Goal: Transaction & Acquisition: Book appointment/travel/reservation

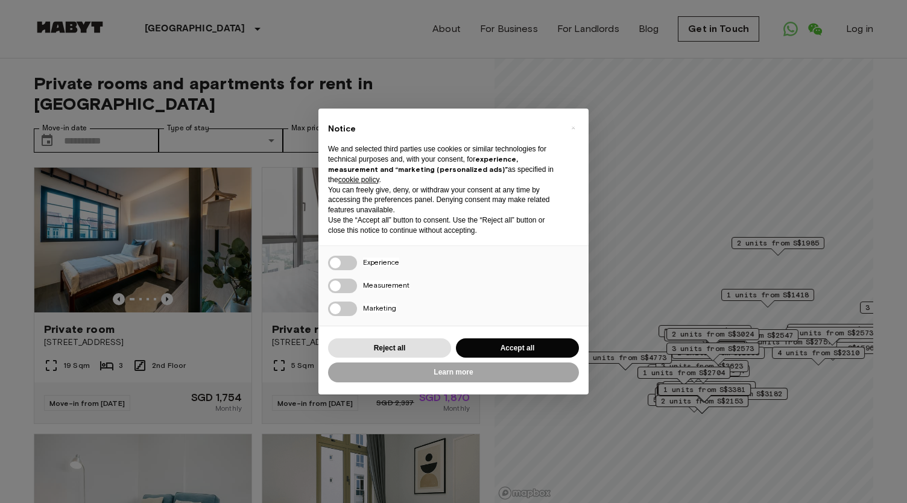
click at [225, 343] on div "× Notice We and selected third parties use cookies or similar technologies for …" at bounding box center [453, 251] width 907 height 503
click at [528, 350] on button "Accept all" at bounding box center [517, 348] width 123 height 20
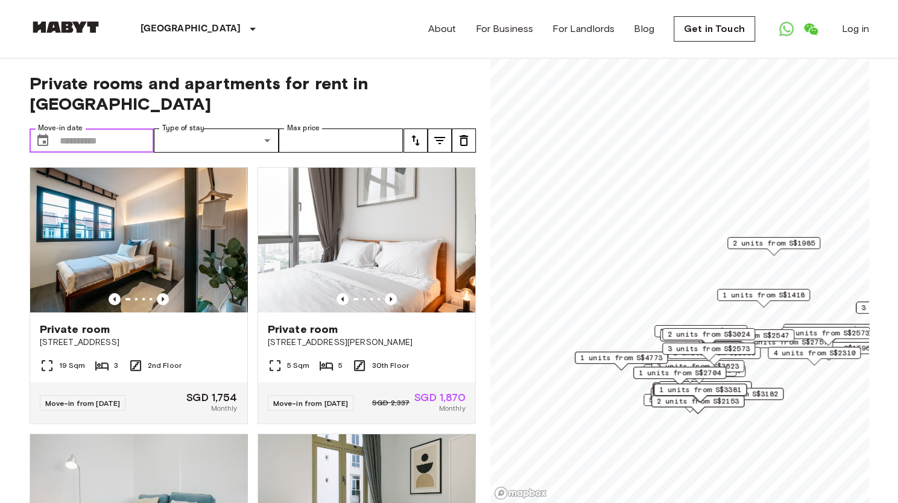
click at [116, 128] on input "Move-in date" at bounding box center [107, 140] width 95 height 24
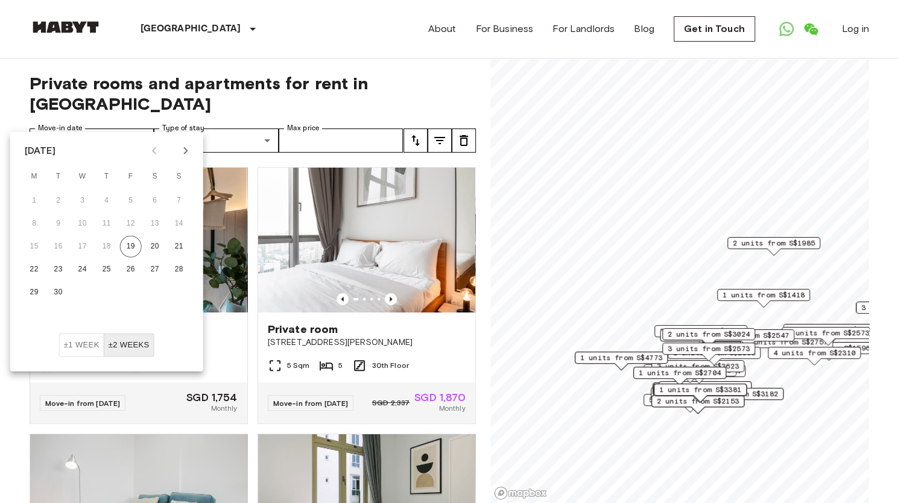
click at [181, 150] on icon "Next month" at bounding box center [186, 151] width 14 height 14
click at [156, 198] on button "4" at bounding box center [155, 201] width 22 height 22
type input "**********"
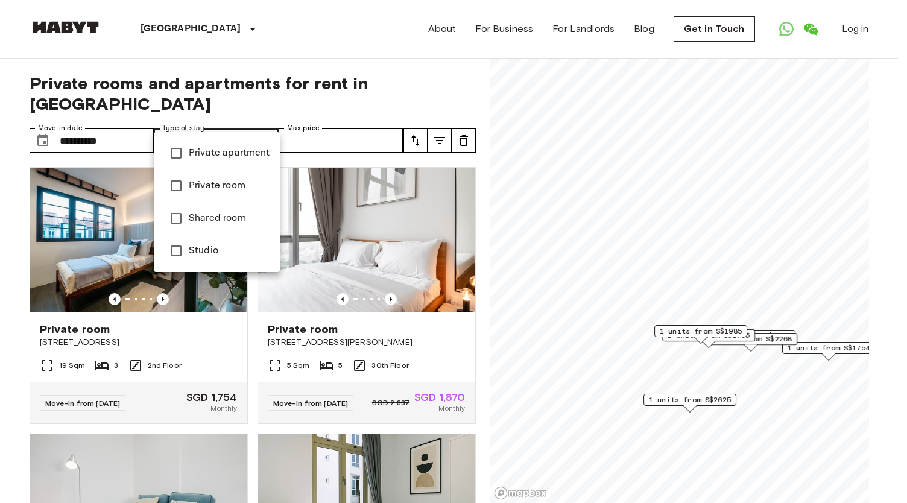
click at [335, 119] on div at bounding box center [453, 251] width 907 height 503
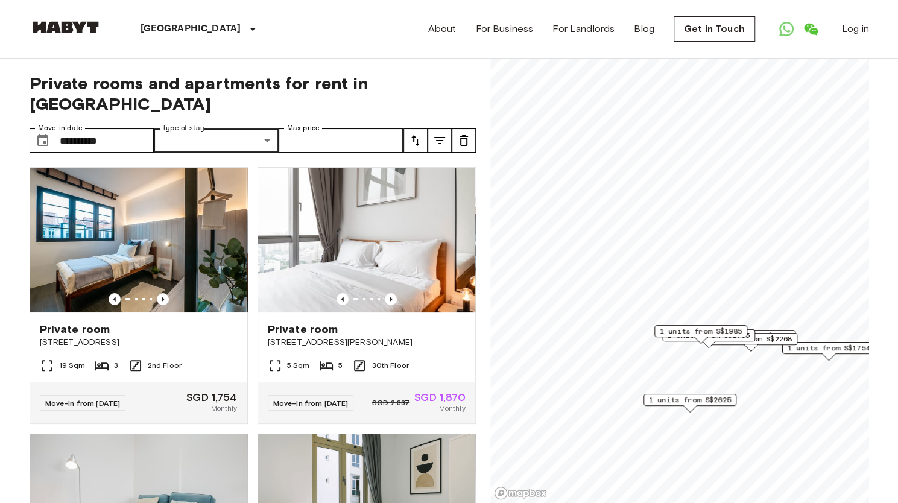
click at [408, 133] on icon "tune" at bounding box center [415, 140] width 14 height 14
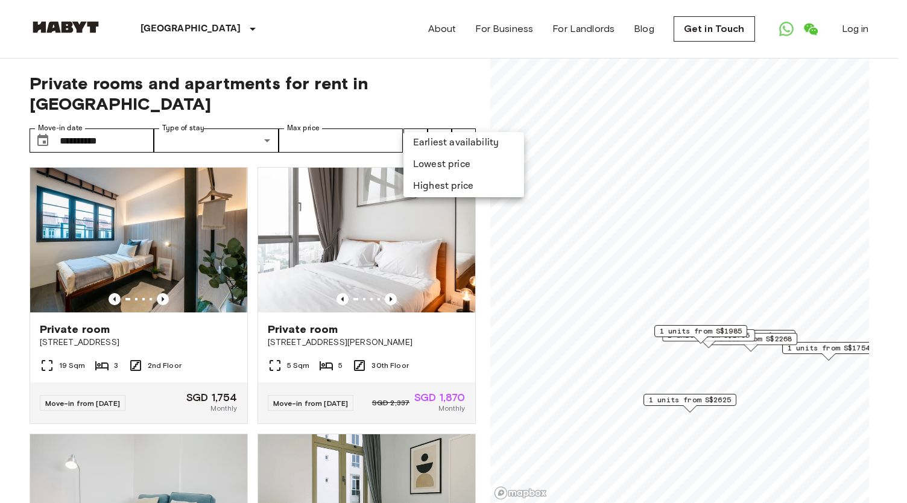
click at [442, 120] on div at bounding box center [453, 251] width 907 height 503
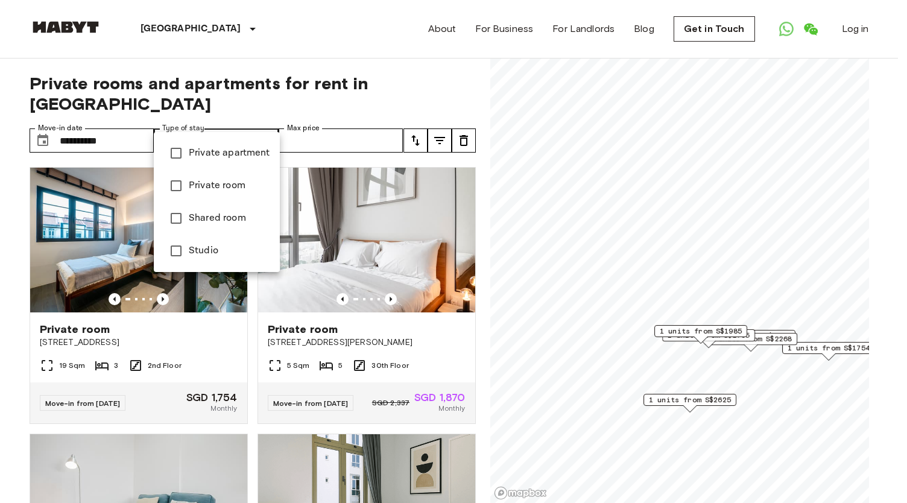
click at [239, 152] on span "Private apartment" at bounding box center [229, 153] width 81 height 14
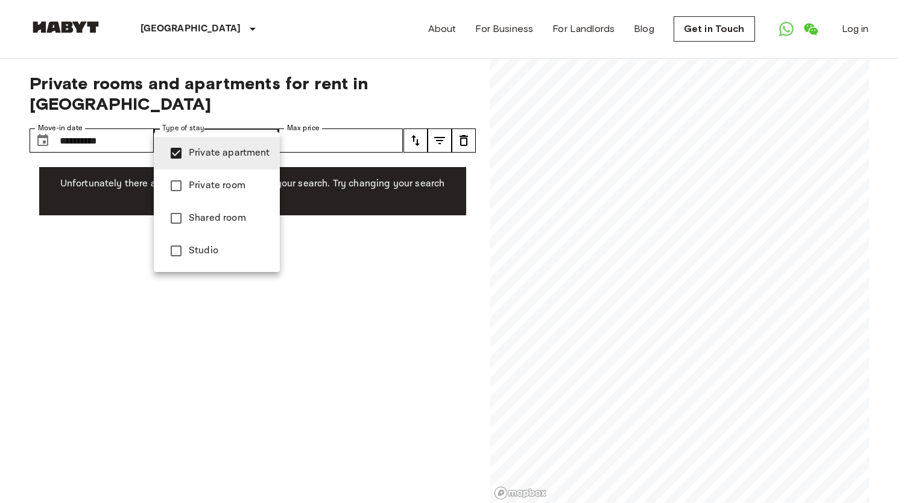
click at [232, 177] on li "Private room" at bounding box center [217, 185] width 126 height 33
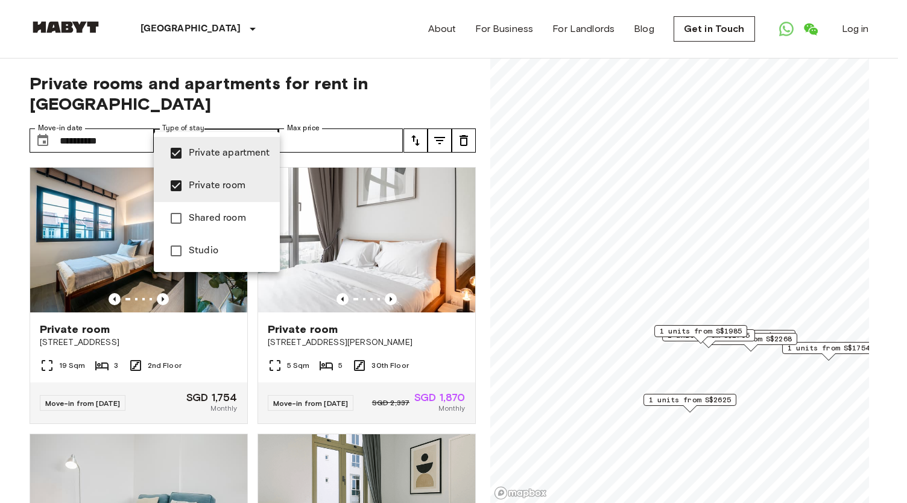
click at [217, 211] on li "Shared room" at bounding box center [217, 218] width 126 height 33
click at [197, 245] on span "Studio" at bounding box center [229, 251] width 81 height 14
type input "**********"
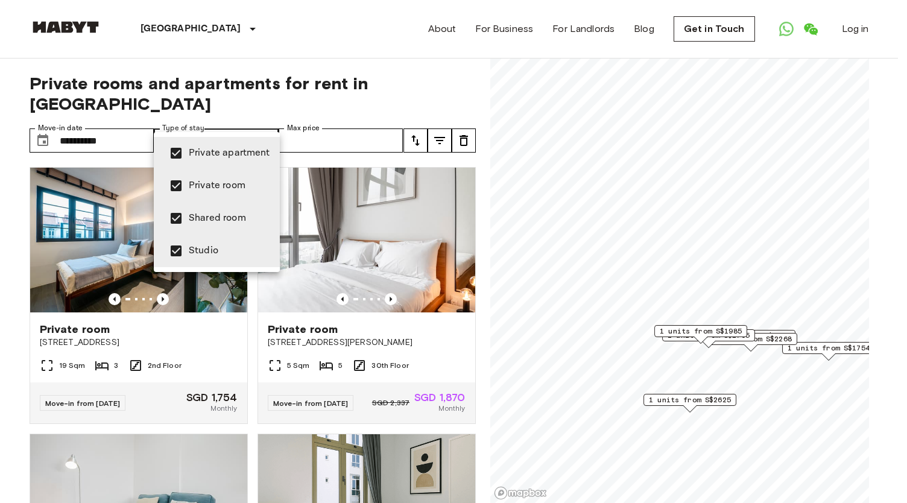
click at [341, 111] on div at bounding box center [453, 251] width 907 height 503
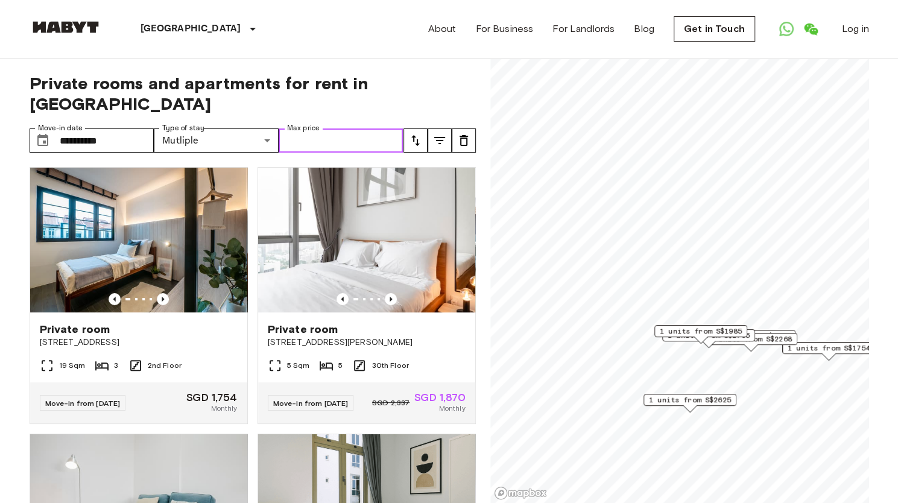
click at [346, 128] on input "Max price" at bounding box center [341, 140] width 125 height 24
type input "****"
click at [437, 133] on icon "tune" at bounding box center [439, 140] width 14 height 14
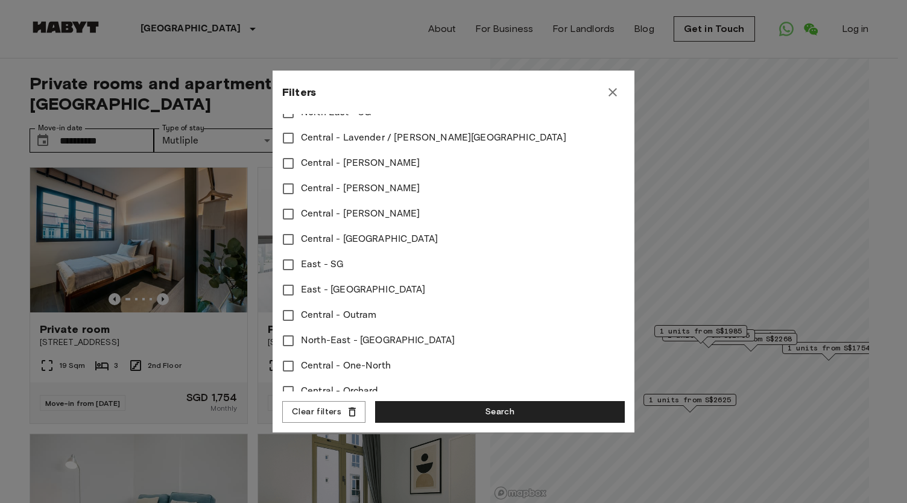
scroll to position [432, 0]
click at [358, 163] on span "Central - [PERSON_NAME]" at bounding box center [360, 163] width 119 height 14
click at [364, 232] on span "Central - [GEOGRAPHIC_DATA]" at bounding box center [369, 239] width 137 height 14
click at [343, 310] on span "Central - Outram" at bounding box center [338, 315] width 75 height 14
click at [363, 216] on span "Central - [PERSON_NAME]" at bounding box center [360, 213] width 119 height 14
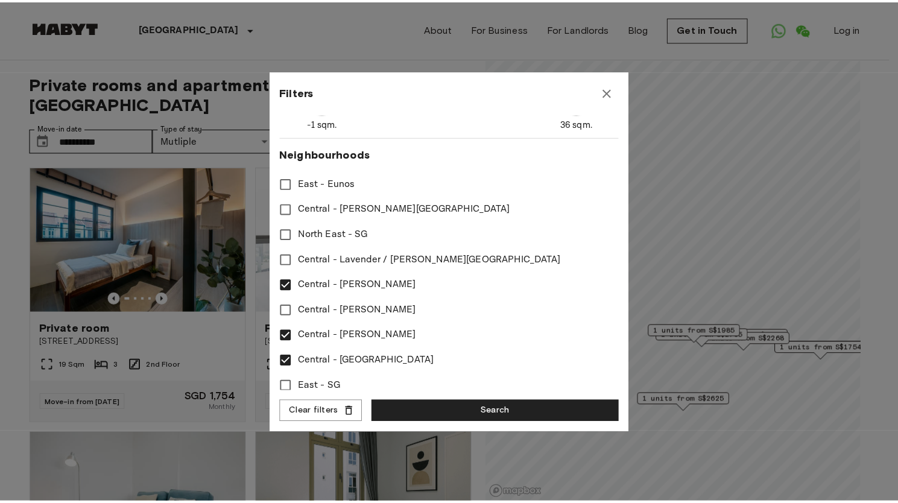
scroll to position [306, 0]
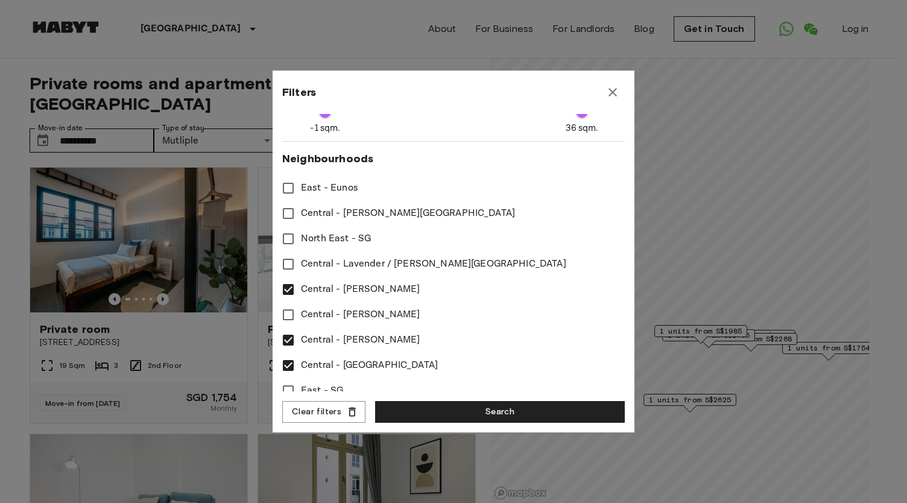
click at [360, 210] on span "Central - [PERSON_NAME][GEOGRAPHIC_DATA]" at bounding box center [408, 213] width 214 height 14
type input "****"
click at [423, 405] on button "Search" at bounding box center [500, 412] width 250 height 22
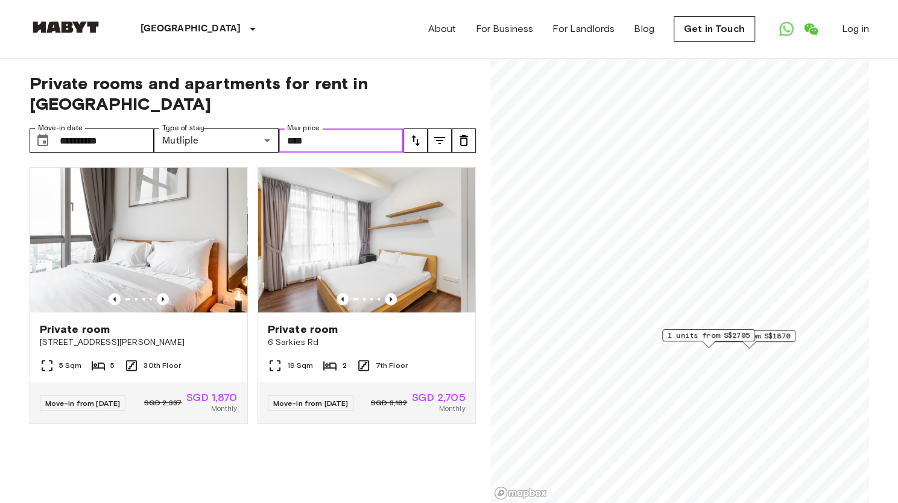
drag, startPoint x: 334, startPoint y: 114, endPoint x: 280, endPoint y: 114, distance: 54.3
click at [280, 128] on input "****" at bounding box center [341, 140] width 125 height 24
type input "****"
click at [436, 137] on icon "tune" at bounding box center [439, 140] width 11 height 7
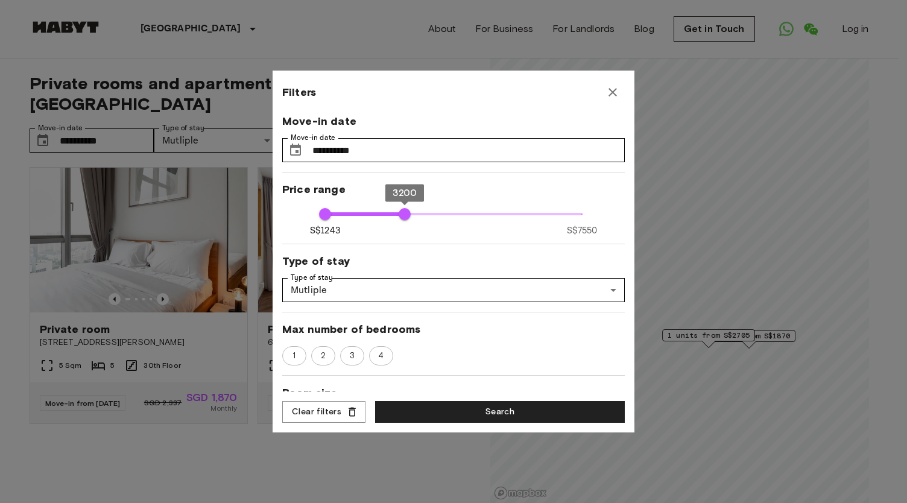
type input "****"
click at [410, 405] on button "Search" at bounding box center [500, 412] width 250 height 22
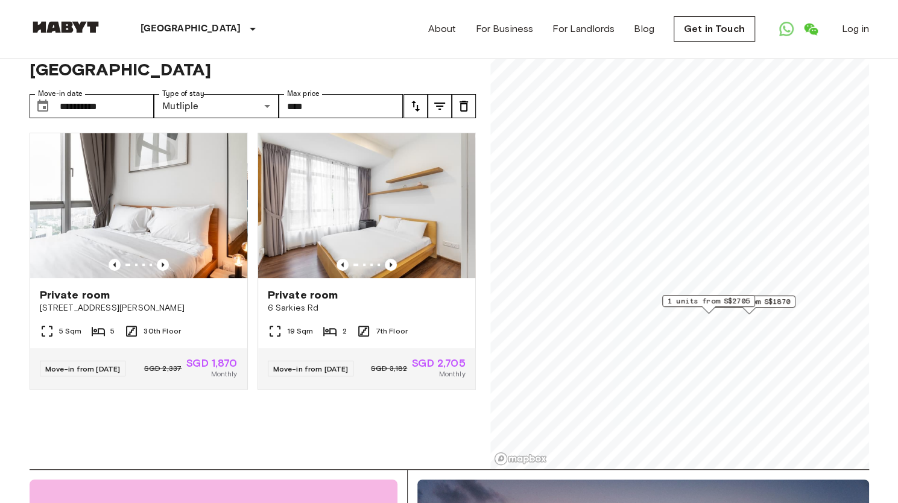
scroll to position [35, 0]
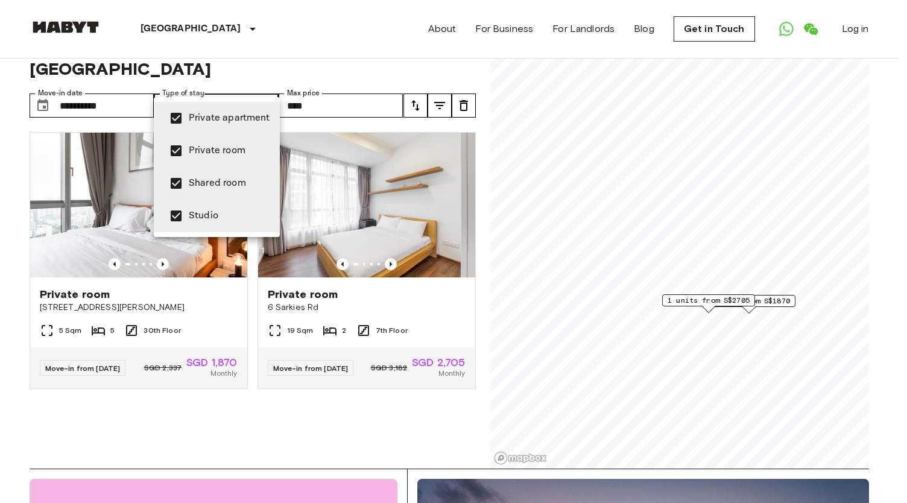
click at [24, 241] on div at bounding box center [453, 251] width 907 height 503
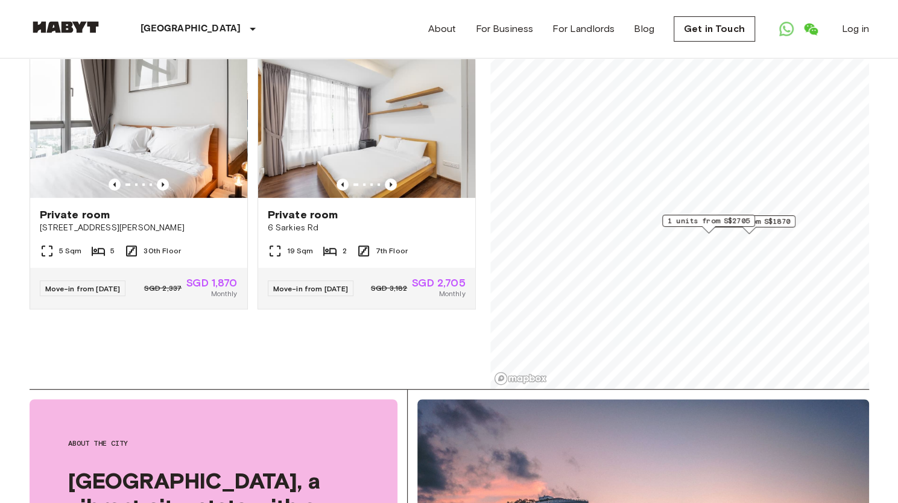
scroll to position [0, 0]
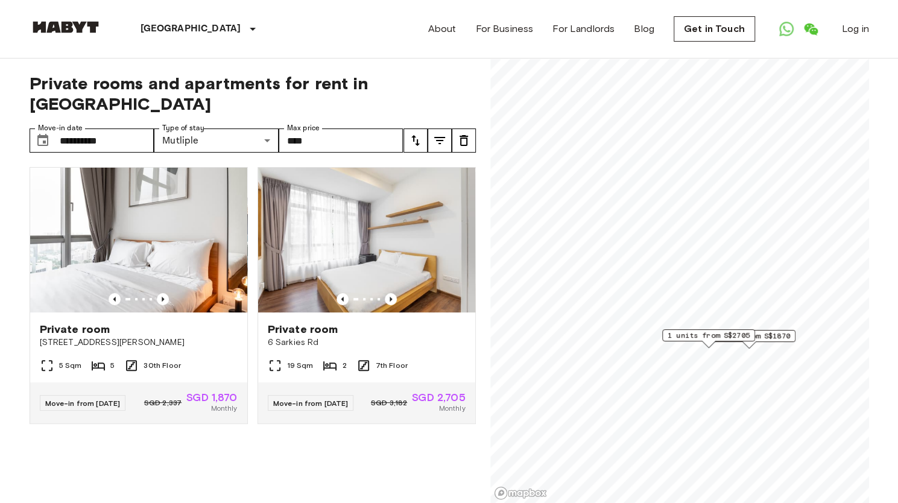
click at [444, 38] on div "About For Business For Landlords Blog Get in Touch Log in" at bounding box center [648, 29] width 441 height 58
click at [444, 32] on link "About" at bounding box center [442, 29] width 28 height 14
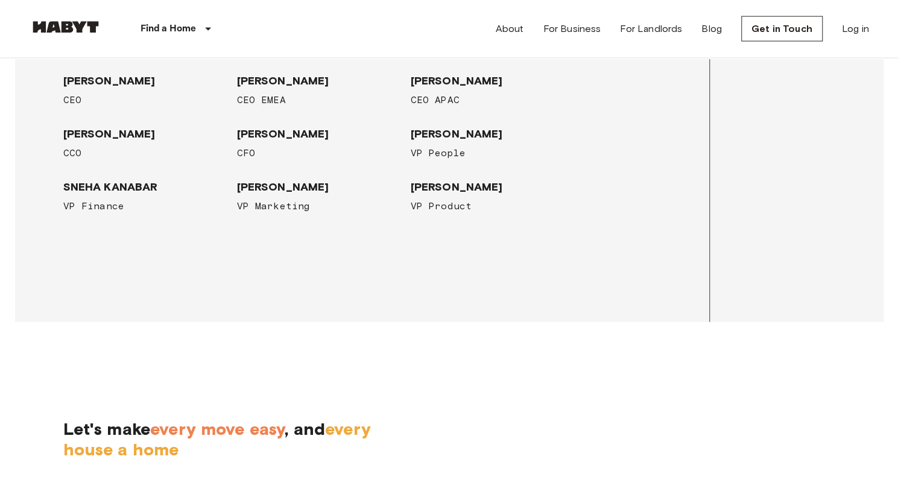
scroll to position [1595, 0]
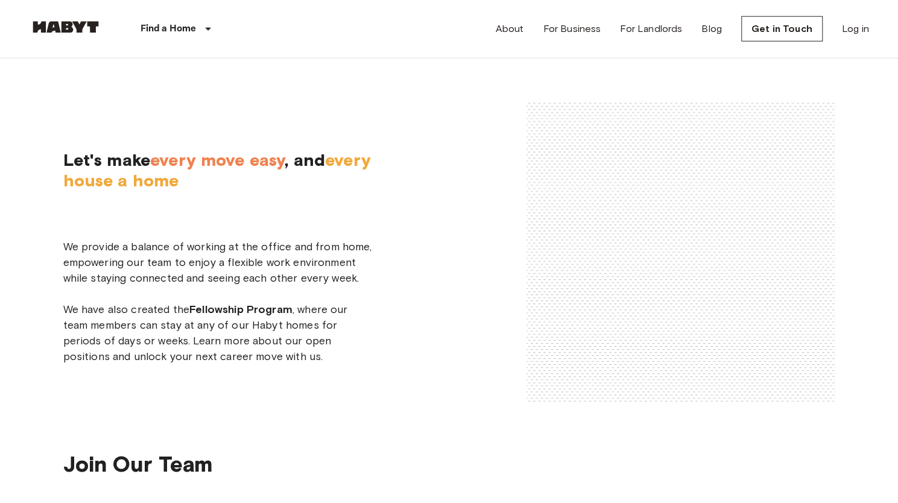
scroll to position [1863, 0]
drag, startPoint x: 411, startPoint y: 196, endPoint x: 505, endPoint y: 195, distance: 93.5
drag, startPoint x: 516, startPoint y: 195, endPoint x: 411, endPoint y: 192, distance: 105.0
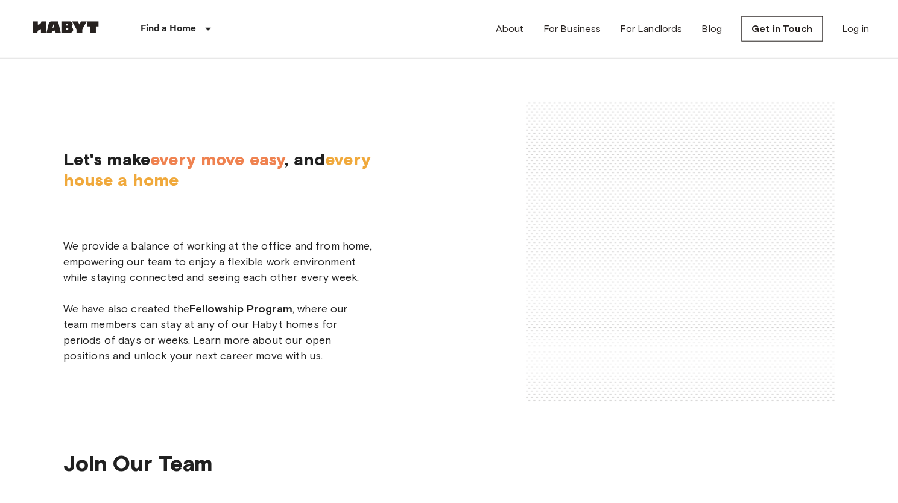
copy span "[PERSON_NAME]"
